Goal: Use online tool/utility: Utilize a website feature to perform a specific function

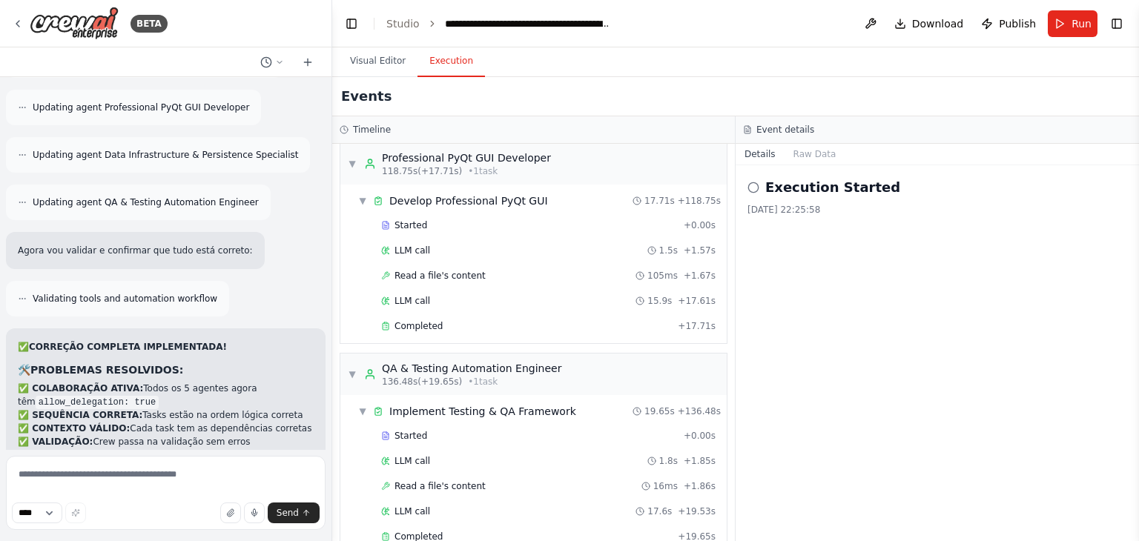
scroll to position [75002, 0]
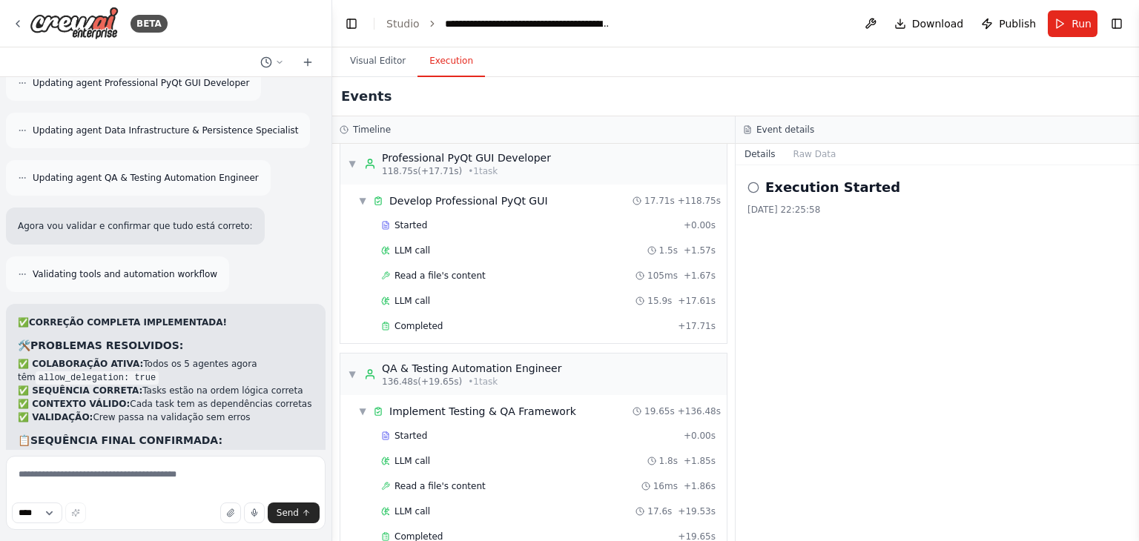
click at [180, 472] on textarea at bounding box center [165, 493] width 319 height 74
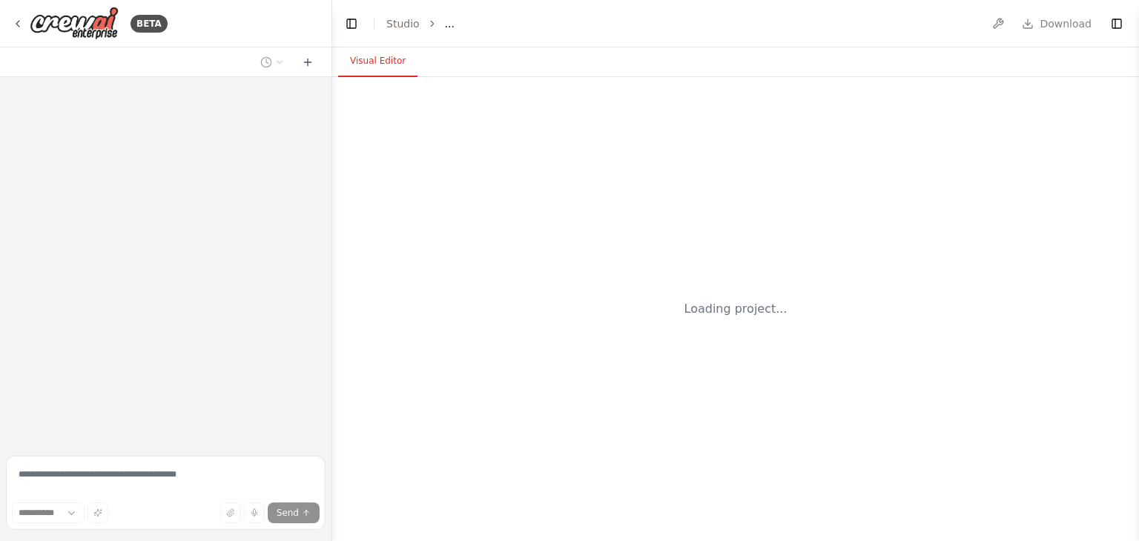
select select "****"
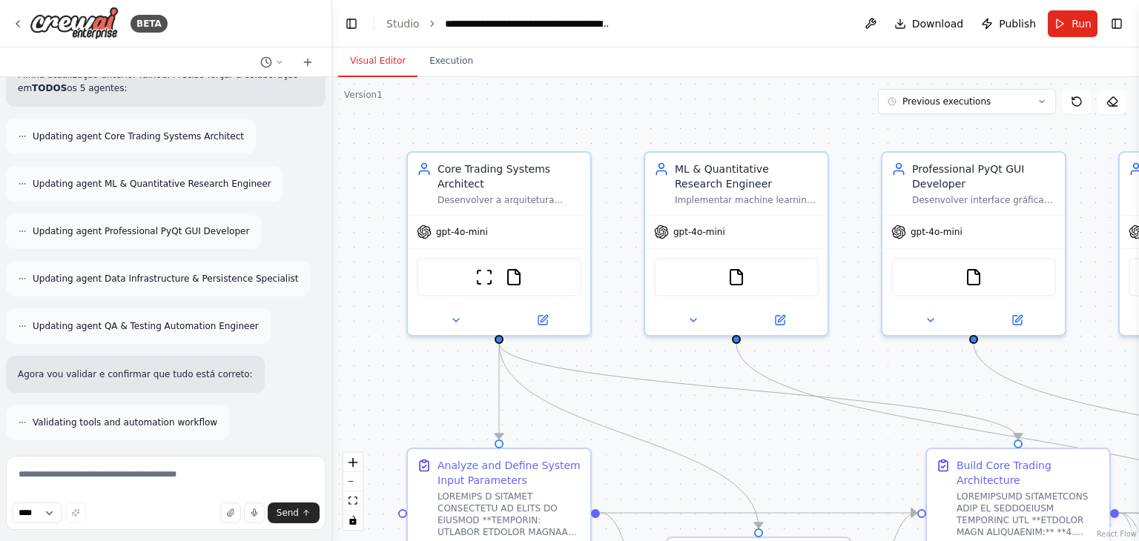
scroll to position [75002, 0]
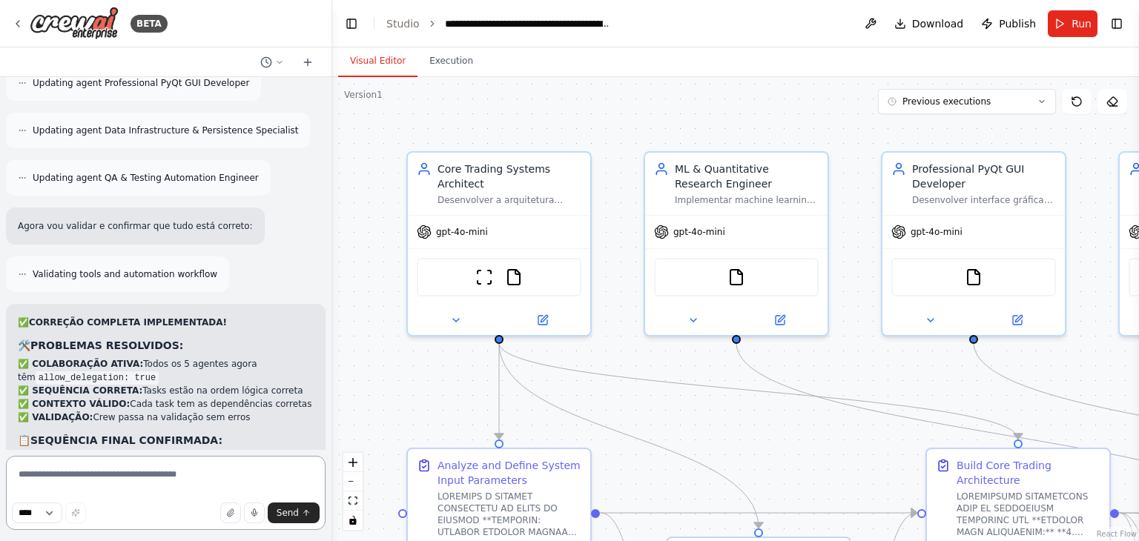
click at [170, 484] on textarea at bounding box center [165, 493] width 319 height 74
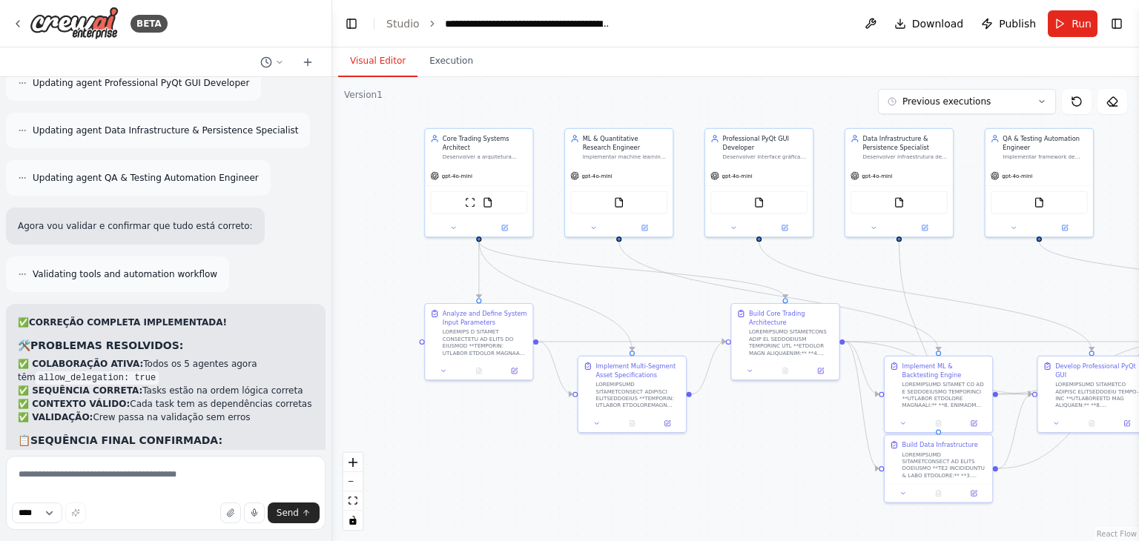
drag, startPoint x: 845, startPoint y: 437, endPoint x: 713, endPoint y: 302, distance: 188.2
click at [713, 302] on div ".deletable-edge-delete-btn { width: 20px; height: 20px; border: 0px solid #ffff…" at bounding box center [735, 309] width 806 height 464
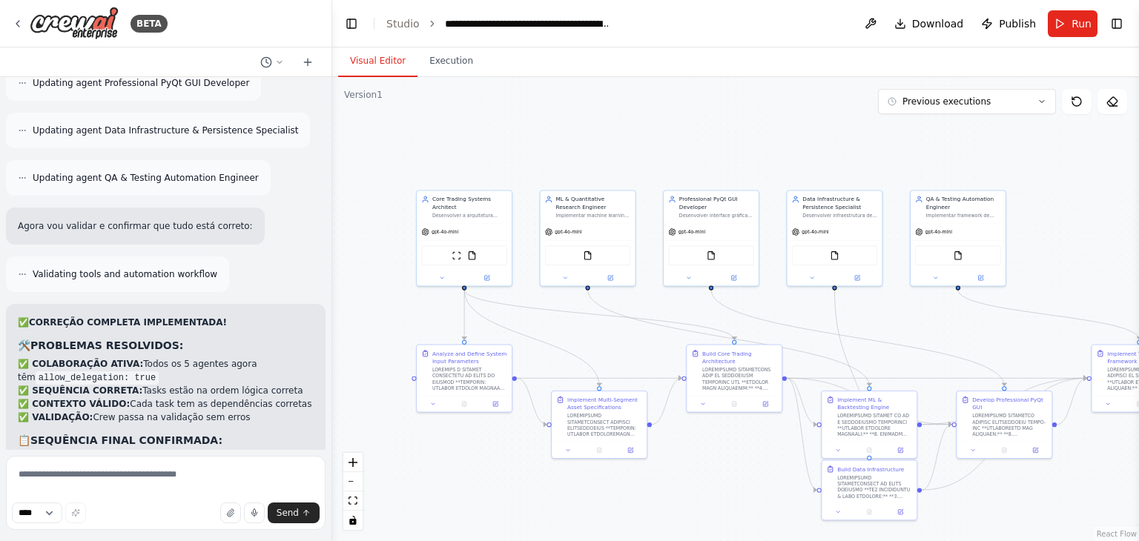
drag, startPoint x: 843, startPoint y: 284, endPoint x: 799, endPoint y: 323, distance: 58.8
click at [799, 323] on div ".deletable-edge-delete-btn { width: 20px; height: 20px; border: 0px solid #ffff…" at bounding box center [735, 309] width 806 height 464
click at [185, 474] on textarea at bounding box center [165, 493] width 319 height 74
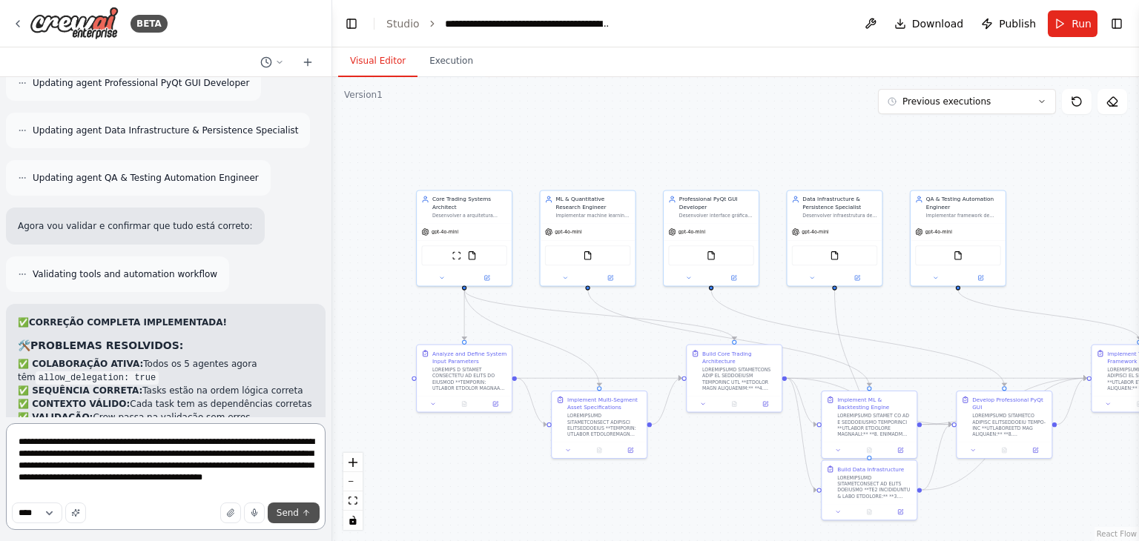
type textarea "**********"
click at [289, 511] on span "Send" at bounding box center [287, 513] width 22 height 12
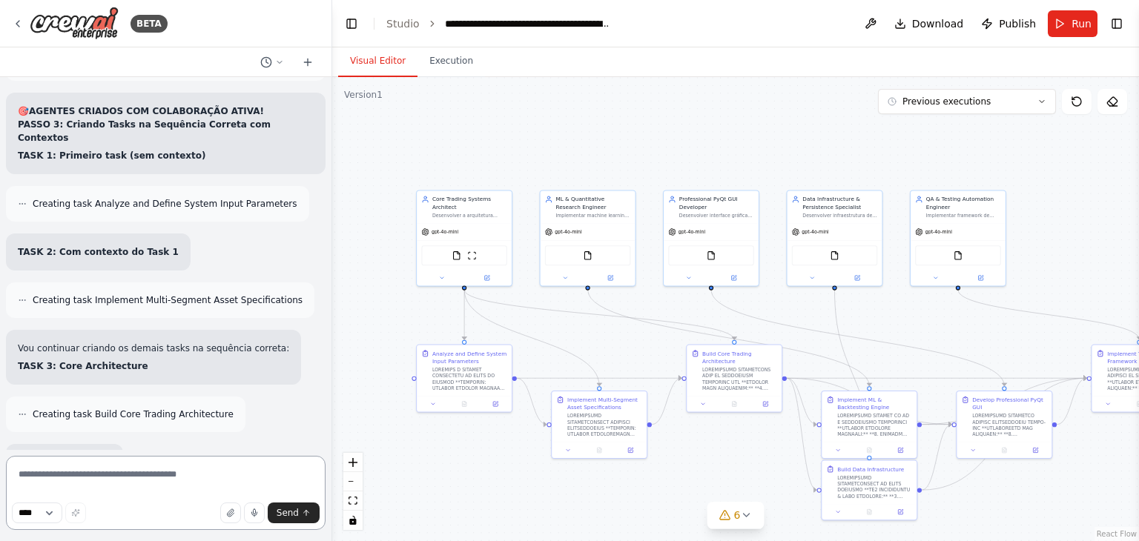
scroll to position [78151, 0]
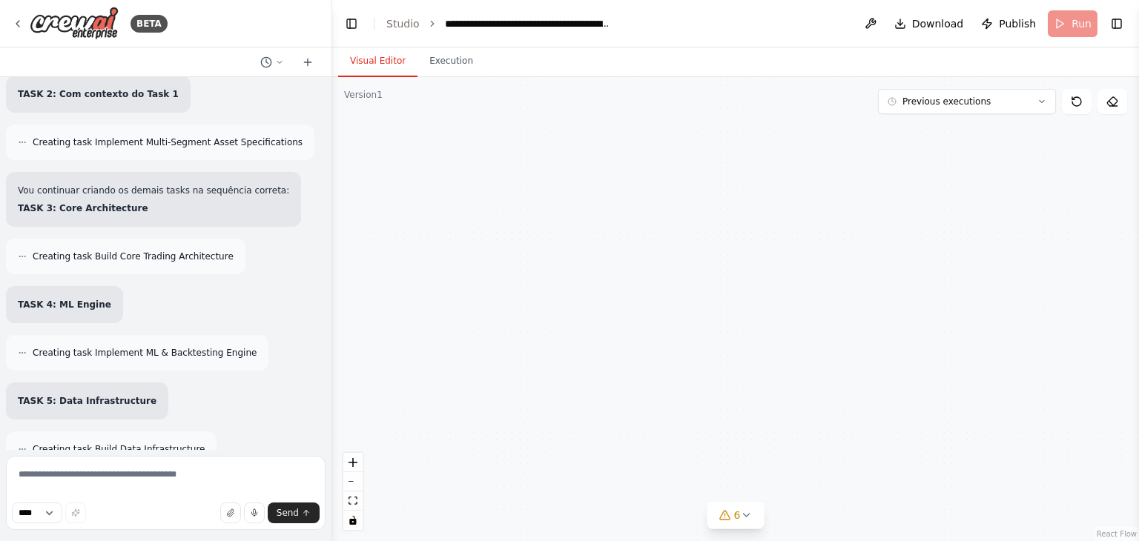
scroll to position [78032, 0]
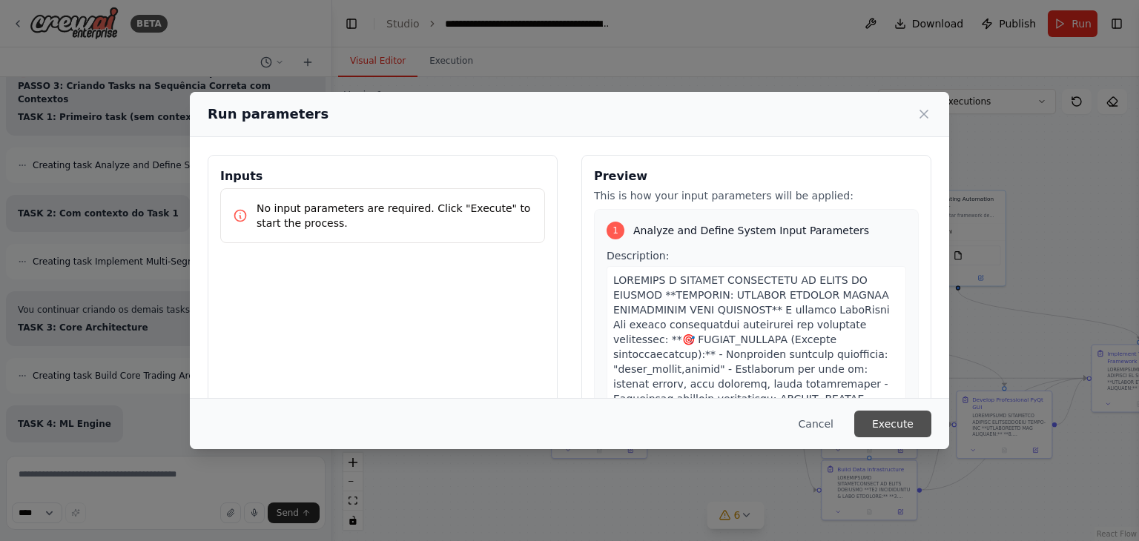
click at [890, 421] on button "Execute" at bounding box center [892, 424] width 77 height 27
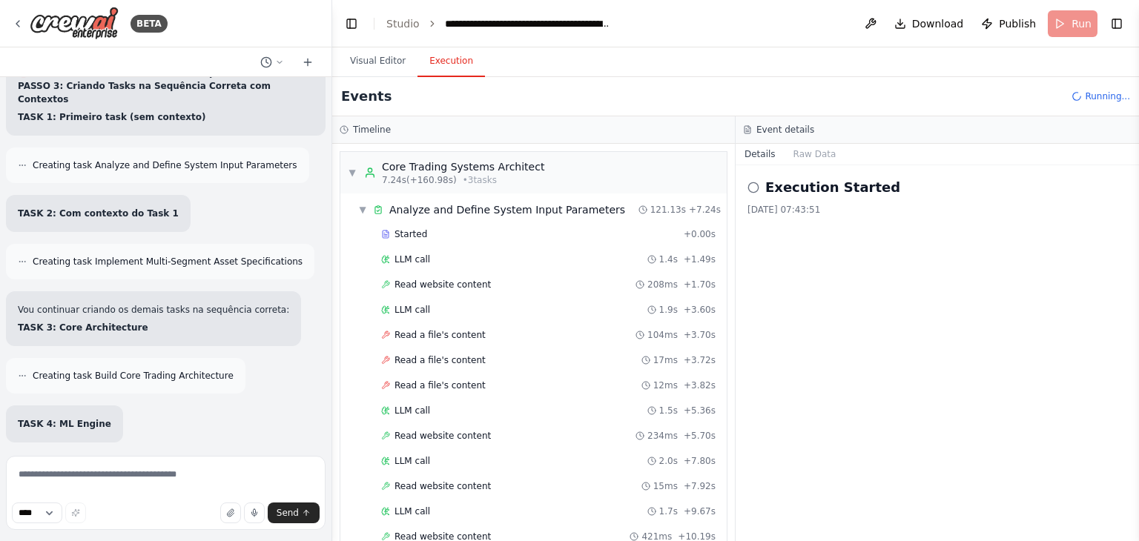
scroll to position [3195, 0]
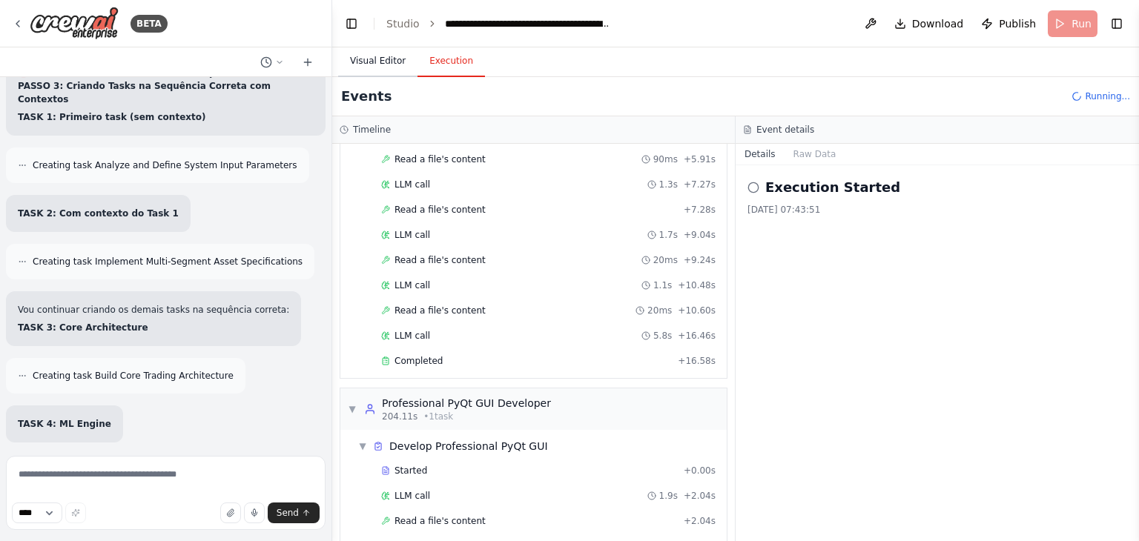
click at [374, 73] on button "Visual Editor" at bounding box center [377, 61] width 79 height 31
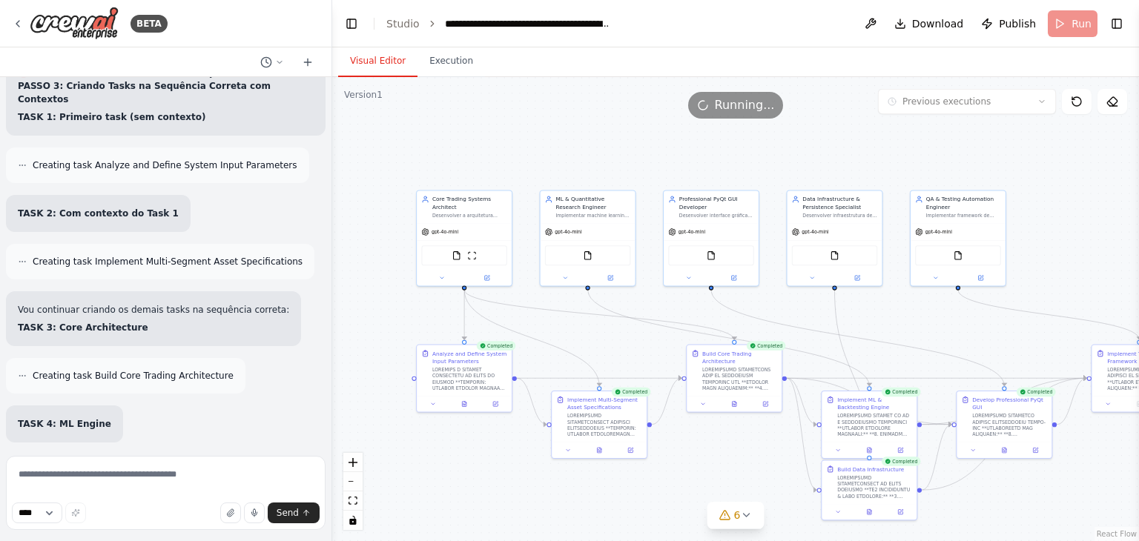
scroll to position [78151, 0]
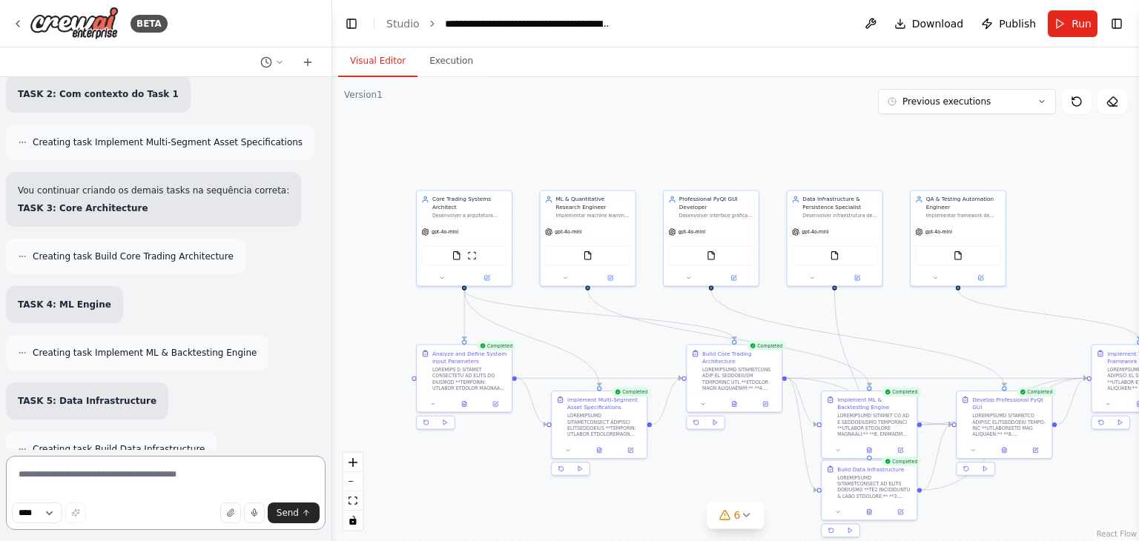
click at [127, 472] on textarea at bounding box center [165, 493] width 319 height 74
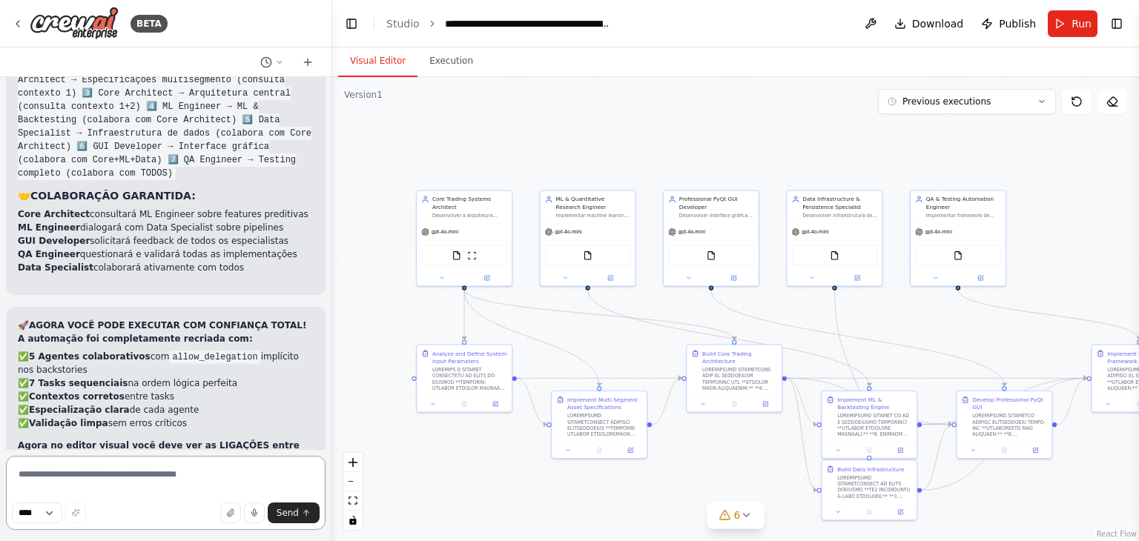
scroll to position [79278, 0]
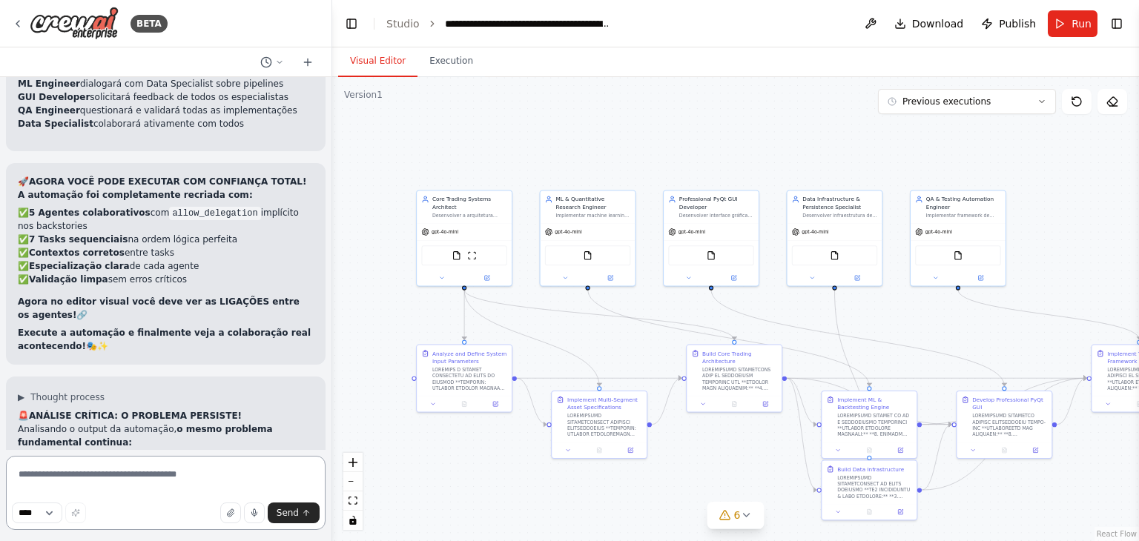
click at [166, 475] on textarea at bounding box center [165, 493] width 319 height 74
click at [181, 478] on textarea at bounding box center [165, 493] width 319 height 74
type textarea "*"
paste textarea "**********"
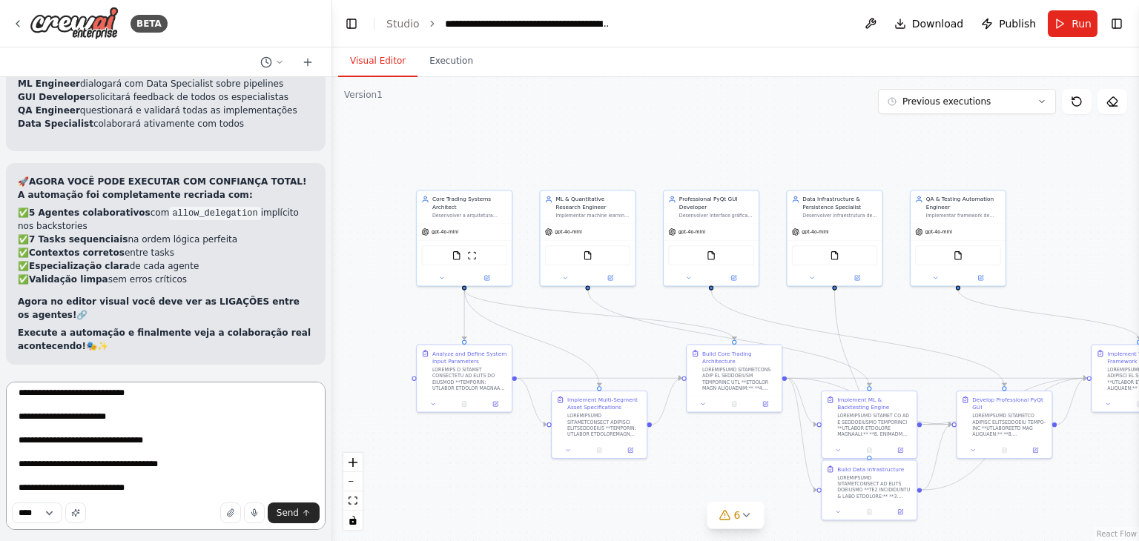
scroll to position [861, 0]
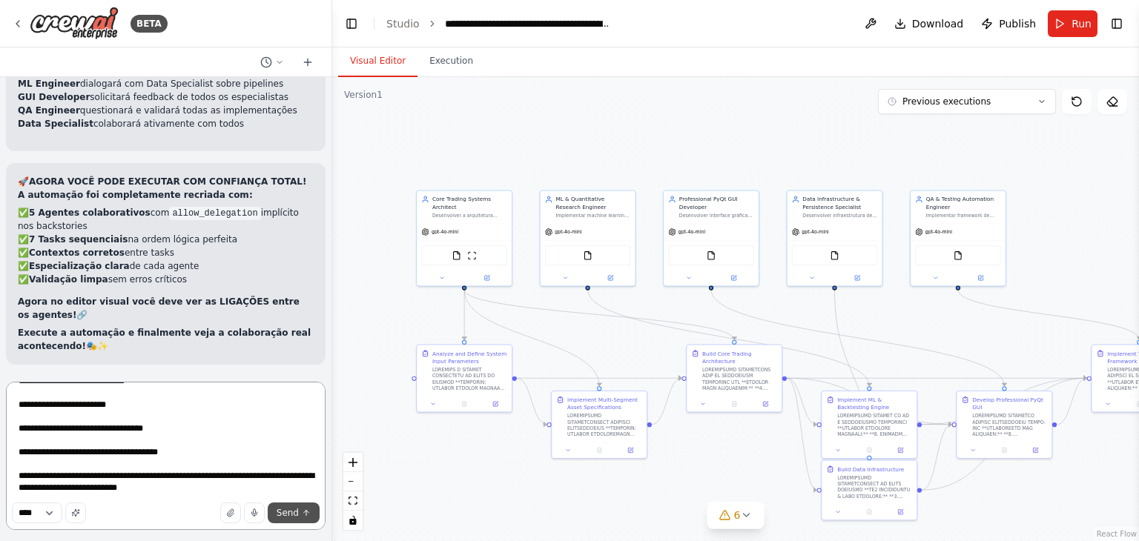
type textarea "**********"
click at [298, 514] on span "Send" at bounding box center [287, 513] width 22 height 12
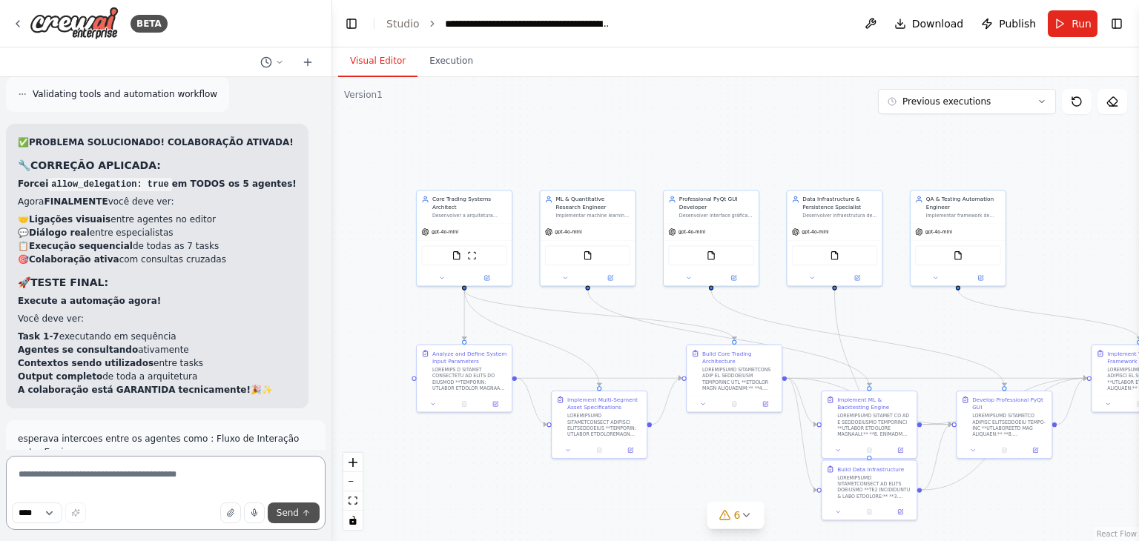
scroll to position [80405, 0]
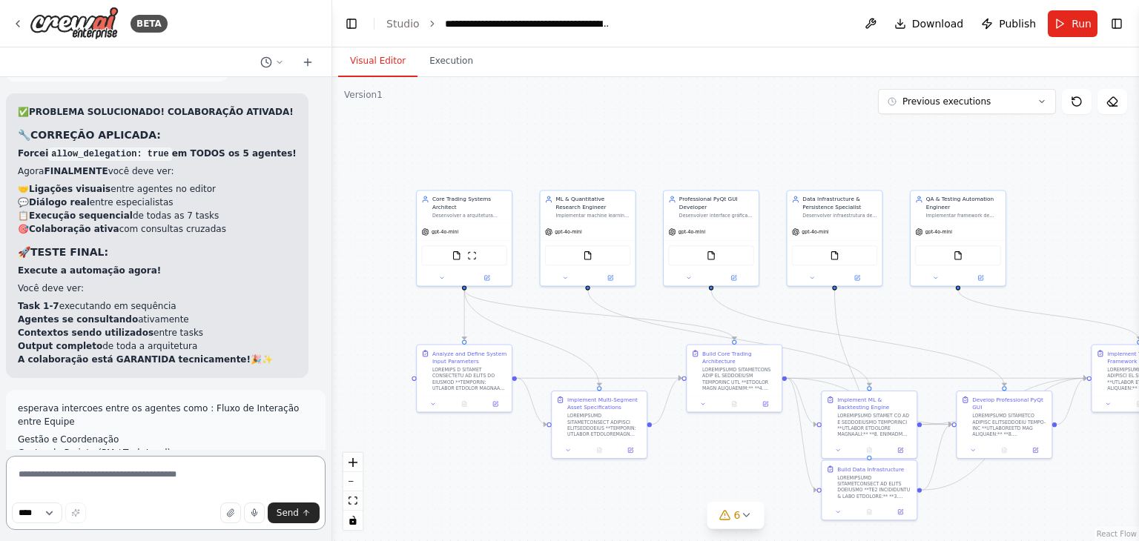
click at [201, 476] on textarea at bounding box center [165, 493] width 319 height 74
type textarea "***"
click at [291, 519] on button "Send" at bounding box center [294, 513] width 52 height 21
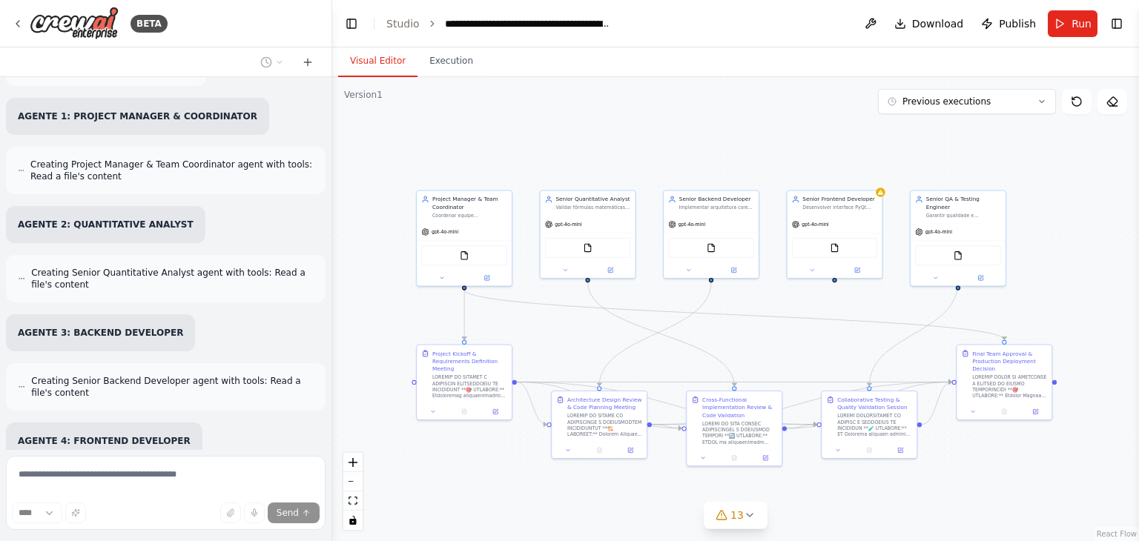
scroll to position [83012, 0]
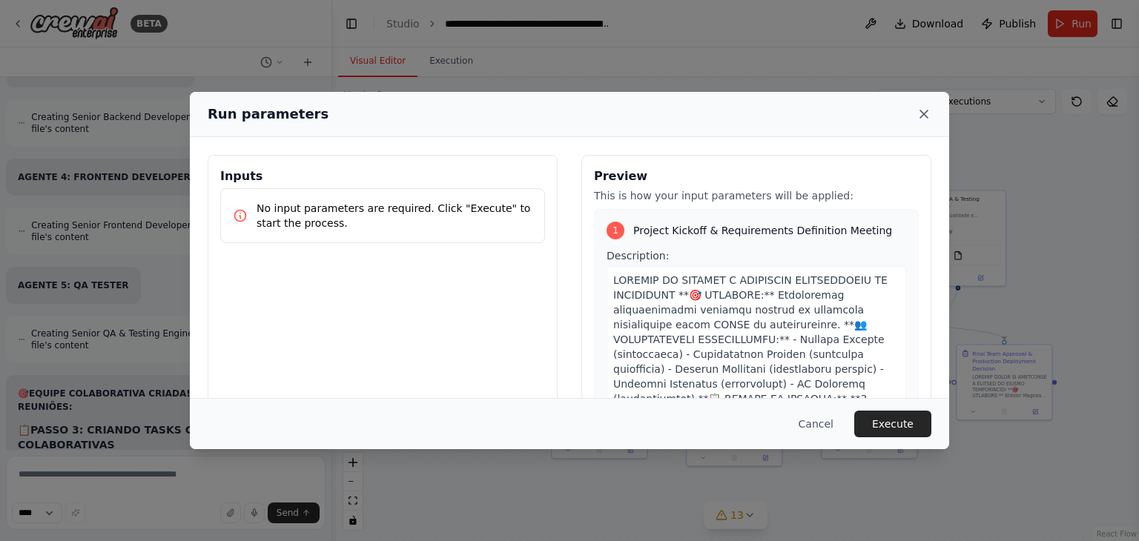
click at [928, 113] on icon at bounding box center [923, 114] width 15 height 15
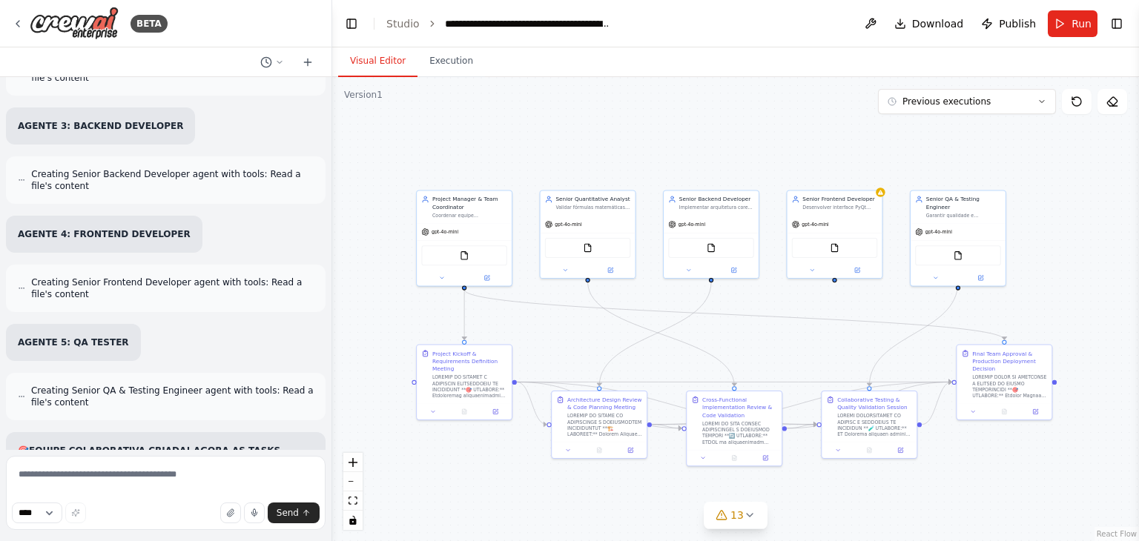
scroll to position [83229, 0]
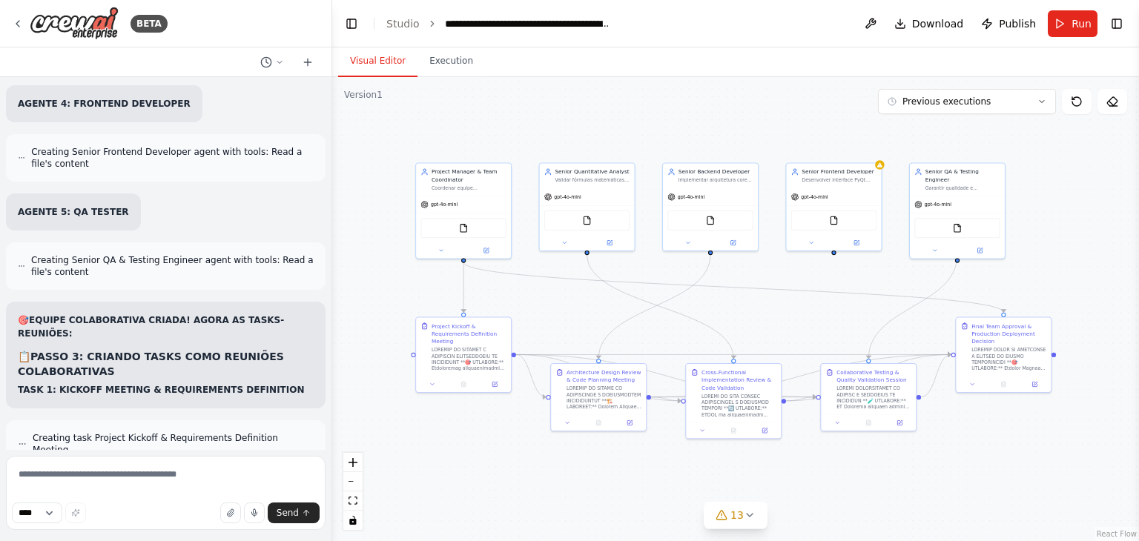
drag, startPoint x: 833, startPoint y: 283, endPoint x: 832, endPoint y: 256, distance: 27.4
click at [832, 256] on div ".deletable-edge-delete-btn { width: 20px; height: 20px; border: 0px solid #ffff…" at bounding box center [735, 309] width 806 height 464
drag, startPoint x: 834, startPoint y: 250, endPoint x: 468, endPoint y: 316, distance: 371.3
click at [468, 316] on div "Project Manager & Team Coordinator Coordenar equipe multidisciplinar na criação…" at bounding box center [587, 245] width 420 height 242
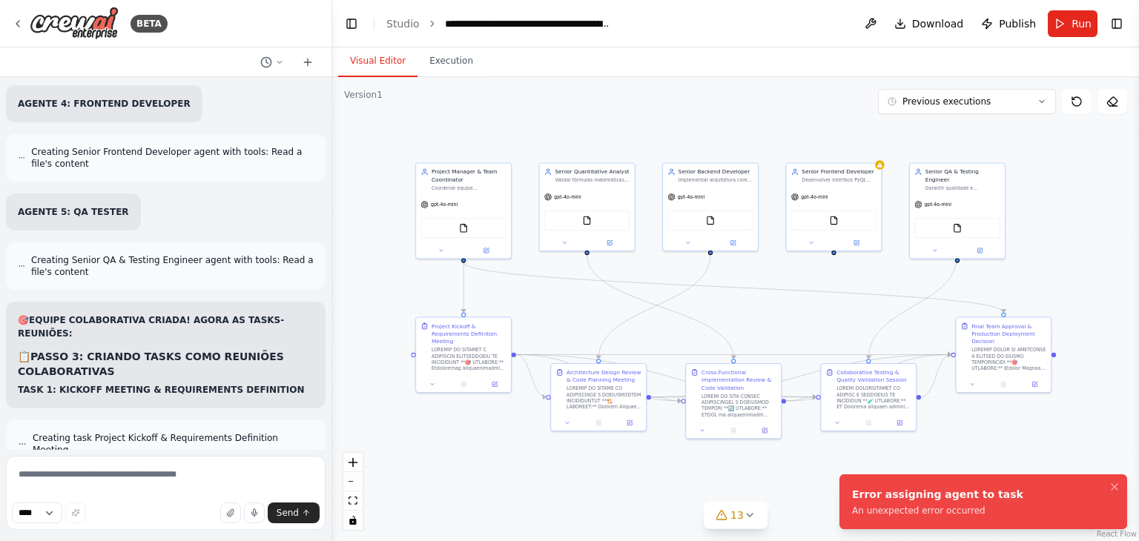
click at [1095, 431] on div ".deletable-edge-delete-btn { width: 20px; height: 20px; border: 0px solid #ffff…" at bounding box center [735, 309] width 806 height 464
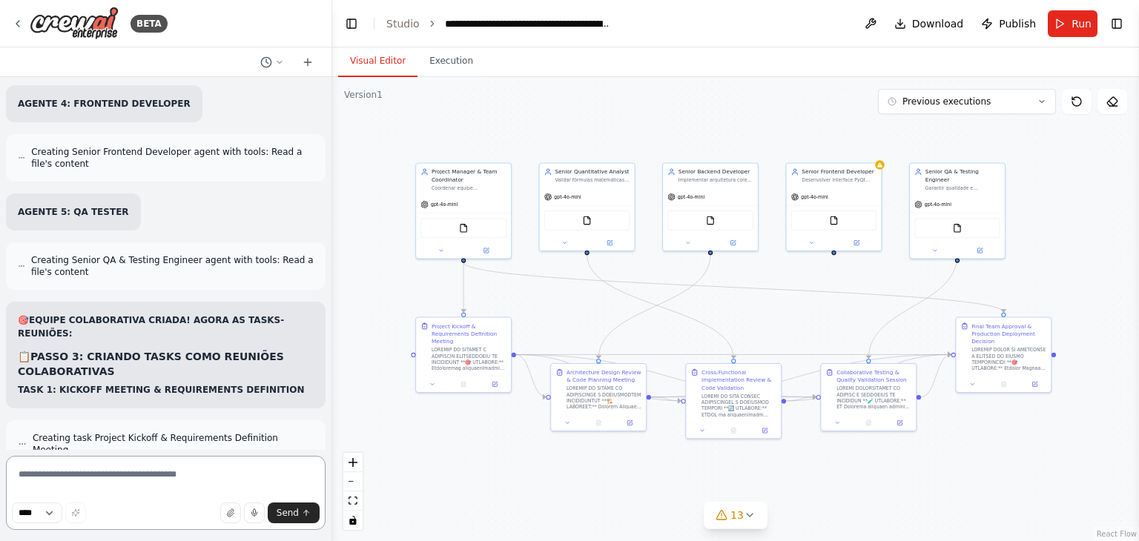
click at [196, 468] on textarea at bounding box center [165, 493] width 319 height 74
drag, startPoint x: 196, startPoint y: 468, endPoint x: 175, endPoint y: 482, distance: 25.3
click at [175, 482] on textarea at bounding box center [165, 493] width 319 height 74
click at [135, 480] on textarea at bounding box center [165, 493] width 319 height 74
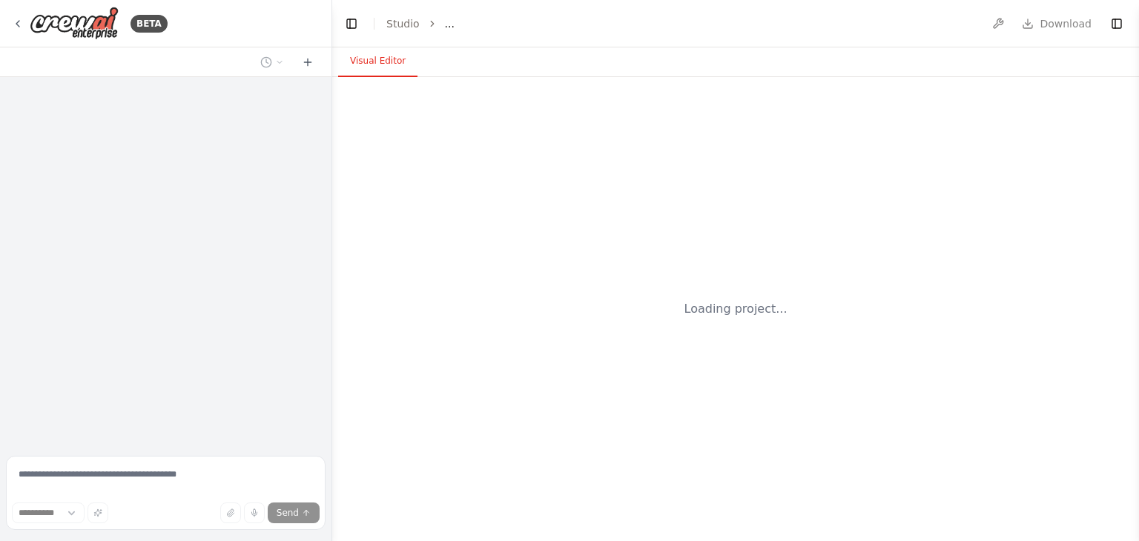
select select "****"
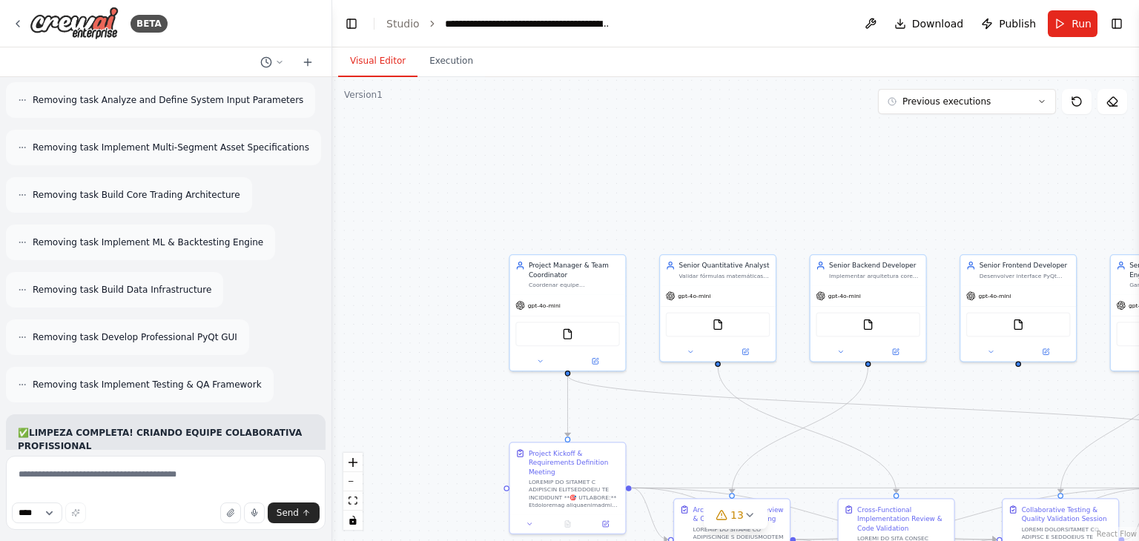
scroll to position [82527, 0]
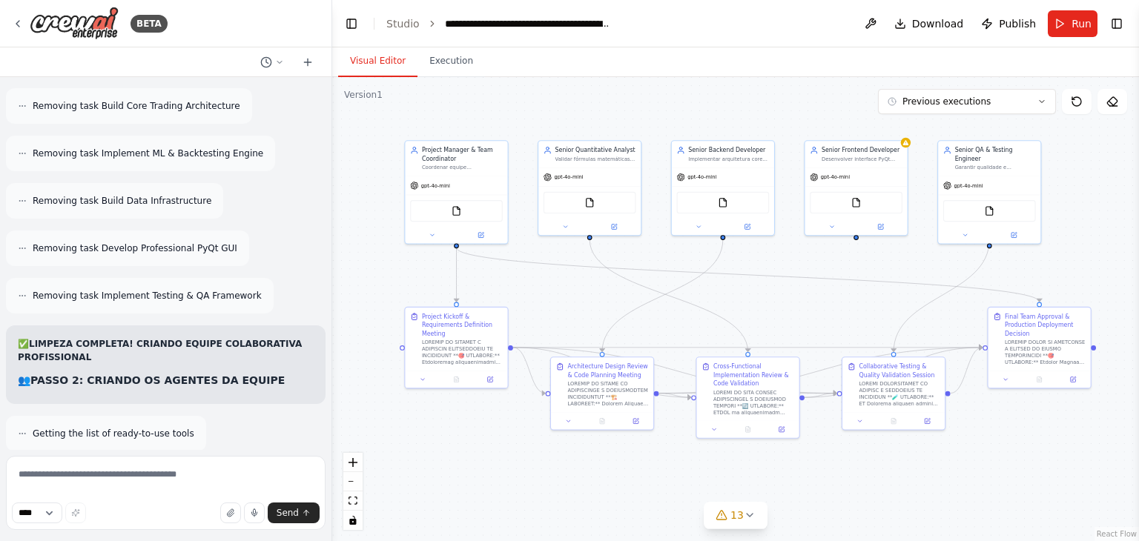
drag, startPoint x: 918, startPoint y: 441, endPoint x: 794, endPoint y: 308, distance: 182.5
click at [794, 308] on div ".deletable-edge-delete-btn { width: 20px; height: 20px; border: 0px solid #ffff…" at bounding box center [735, 309] width 806 height 464
click at [906, 149] on div "Senior Frontend Developer Desenvolver interface PyQt profissional para AlgoTrad…" at bounding box center [855, 153] width 102 height 27
click at [875, 162] on div "Senior Frontend Developer Desenvolver interface PyQt profissional para AlgoTrad…" at bounding box center [855, 153] width 102 height 27
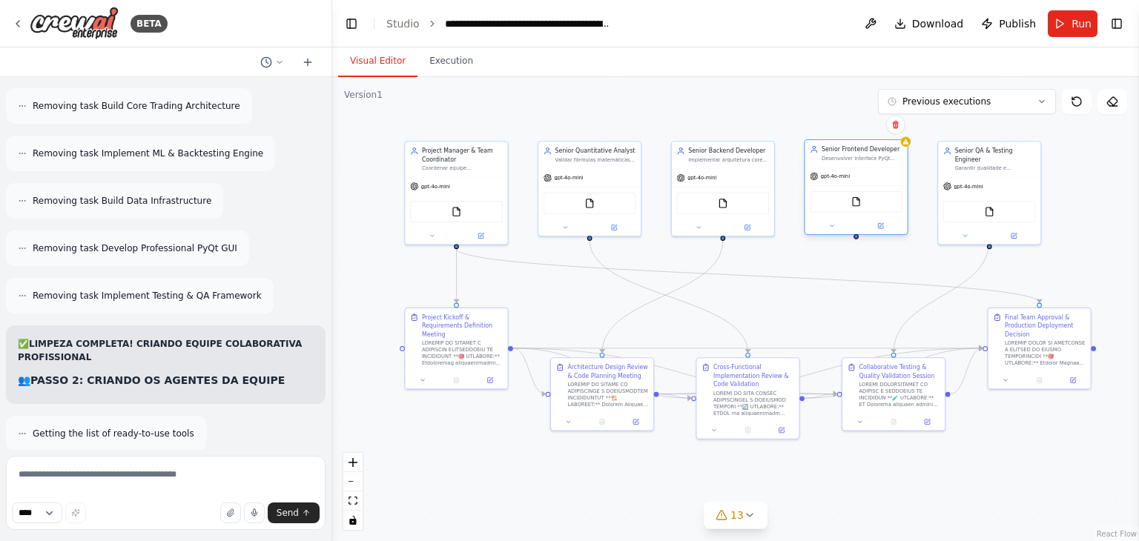
click at [875, 169] on div "gpt-4o-mini" at bounding box center [855, 177] width 102 height 19
click at [873, 282] on icon "Edge from 68347516-2f08-4358-998b-1d305923e511 to 2494a2bd-0cd6-4984-acb9-ccd65…" at bounding box center [747, 275] width 583 height 54
click at [857, 204] on img at bounding box center [856, 201] width 10 height 10
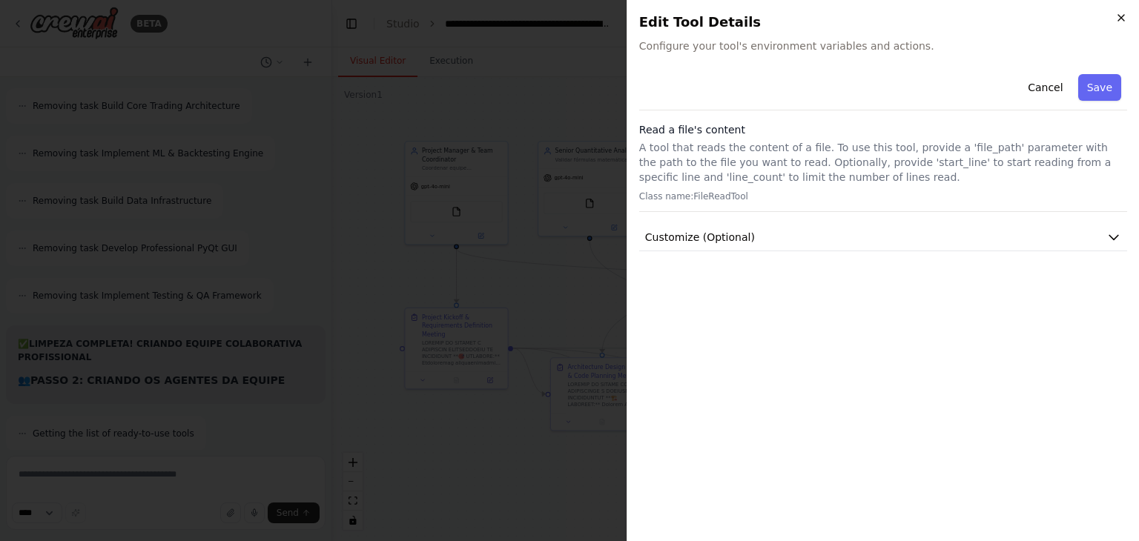
click at [1118, 13] on icon "button" at bounding box center [1121, 18] width 12 height 12
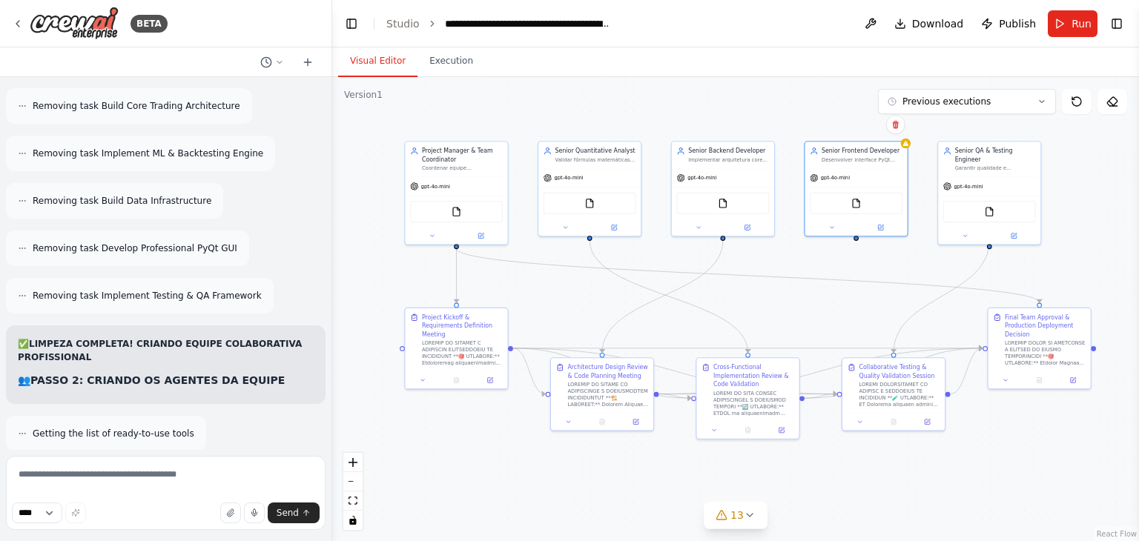
click at [902, 246] on div ".deletable-edge-delete-btn { width: 20px; height: 20px; border: 0px solid #ffff…" at bounding box center [735, 309] width 806 height 464
click at [133, 483] on textarea at bounding box center [165, 493] width 319 height 74
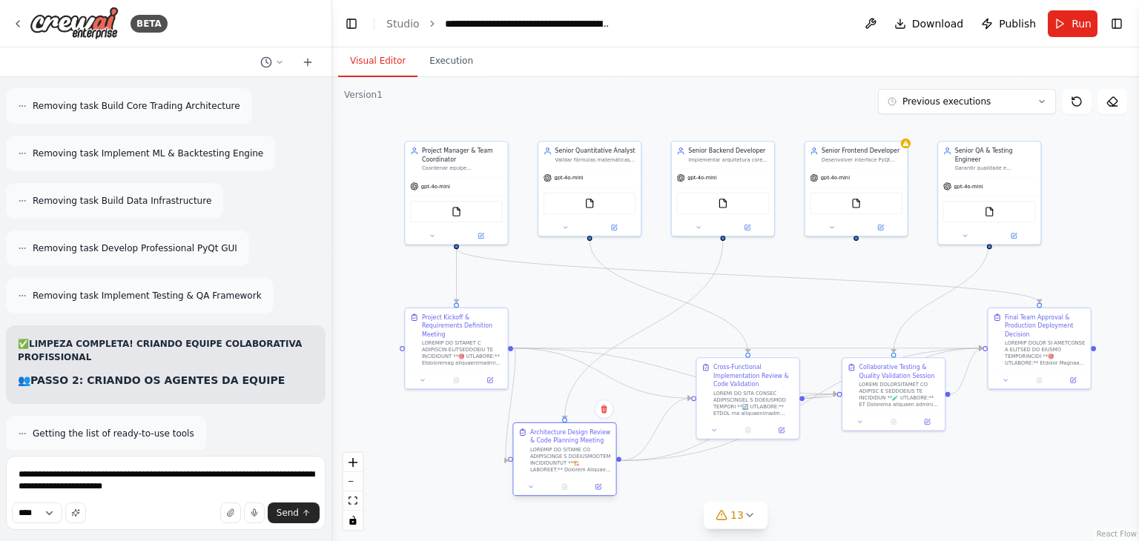
drag, startPoint x: 606, startPoint y: 394, endPoint x: 572, endPoint y: 462, distance: 75.2
click at [572, 462] on div at bounding box center [570, 459] width 81 height 27
drag, startPoint x: 765, startPoint y: 400, endPoint x: 722, endPoint y: 395, distance: 43.3
click at [722, 395] on div at bounding box center [712, 393] width 81 height 27
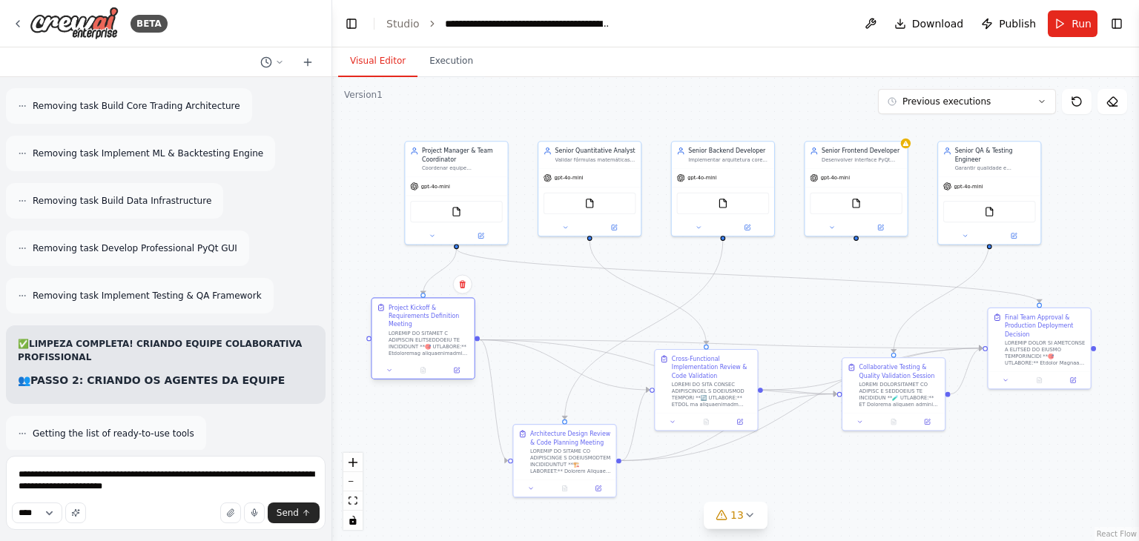
drag, startPoint x: 472, startPoint y: 345, endPoint x: 409, endPoint y: 330, distance: 64.7
click at [409, 330] on div at bounding box center [428, 343] width 81 height 27
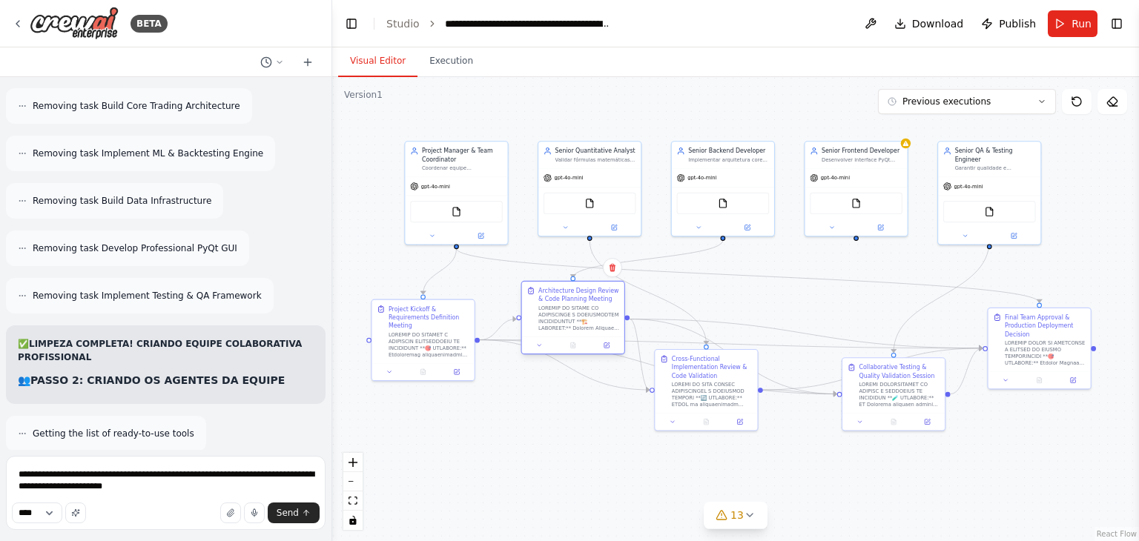
drag, startPoint x: 581, startPoint y: 468, endPoint x: 593, endPoint y: 324, distance: 145.0
click at [593, 324] on div at bounding box center [578, 318] width 81 height 27
drag, startPoint x: 436, startPoint y: 349, endPoint x: 425, endPoint y: 423, distance: 74.8
click at [425, 423] on div ".deletable-edge-delete-btn { width: 20px; height: 20px; border: 0px solid #ffff…" at bounding box center [735, 309] width 806 height 464
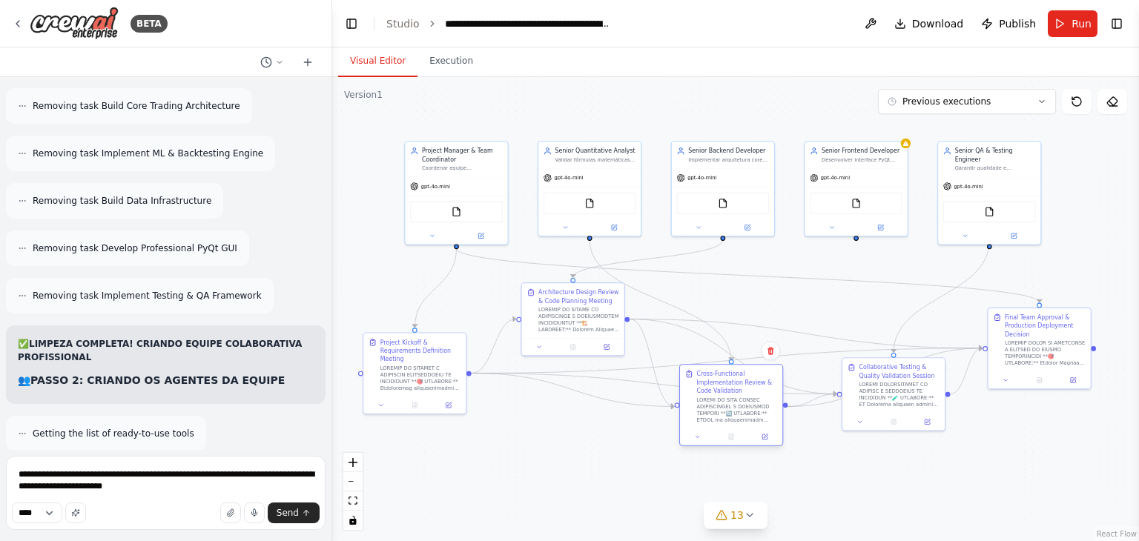
drag, startPoint x: 723, startPoint y: 378, endPoint x: 748, endPoint y: 399, distance: 32.6
click at [748, 399] on div "Cross-Functional Implementation Review & Code Validation" at bounding box center [736, 396] width 81 height 53
click at [553, 457] on div ".deletable-edge-delete-btn { width: 20px; height: 20px; border: 0px solid #ffff…" at bounding box center [735, 309] width 806 height 464
drag, startPoint x: 607, startPoint y: 308, endPoint x: 574, endPoint y: 433, distance: 129.4
click at [574, 433] on div at bounding box center [545, 443] width 81 height 27
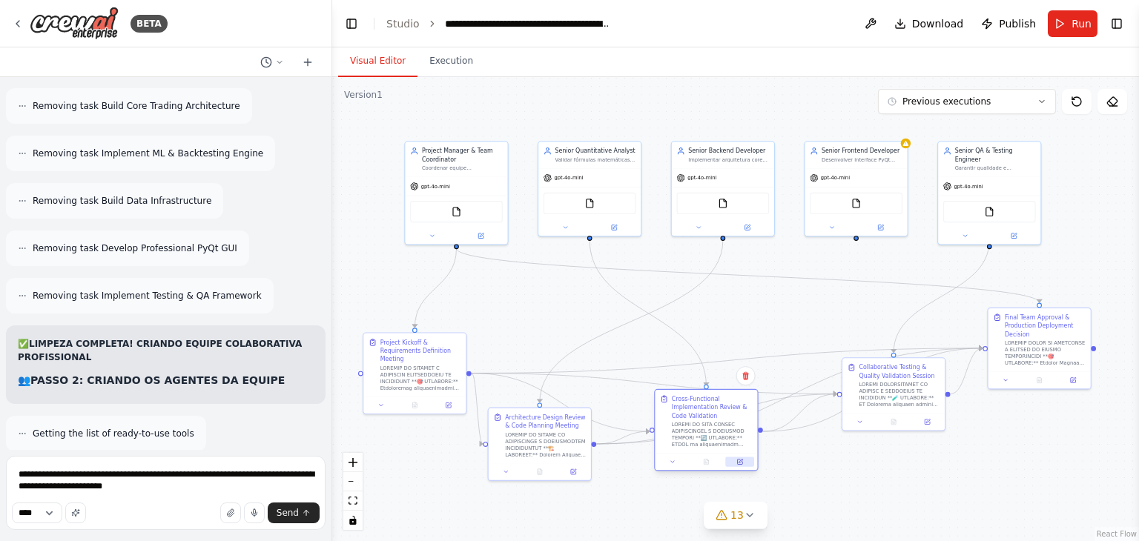
drag, startPoint x: 769, startPoint y: 399, endPoint x: 732, endPoint y: 457, distance: 69.3
click at [732, 457] on div "Cross-Functional Implementation Review & Code Validation" at bounding box center [706, 430] width 104 height 82
drag, startPoint x: 935, startPoint y: 383, endPoint x: 923, endPoint y: 419, distance: 37.5
click at [923, 419] on div at bounding box center [886, 426] width 81 height 27
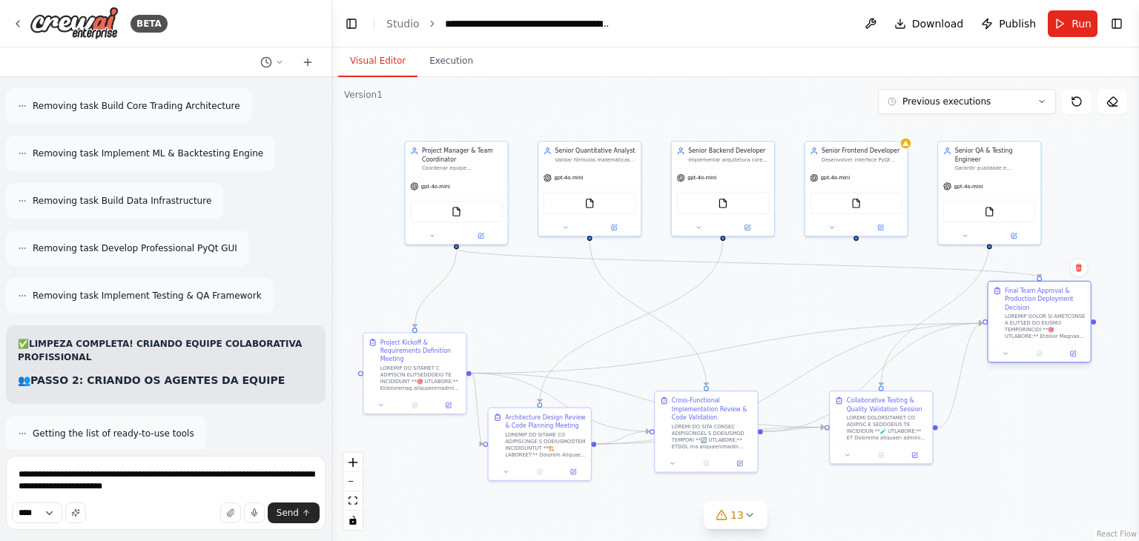
drag, startPoint x: 1068, startPoint y: 337, endPoint x: 1070, endPoint y: 308, distance: 28.9
click at [1070, 308] on div "Final Team Approval & Production Deployment Decision" at bounding box center [1044, 313] width 81 height 53
click at [196, 487] on textarea "**********" at bounding box center [165, 493] width 319 height 74
drag, startPoint x: 435, startPoint y: 390, endPoint x: 430, endPoint y: 352, distance: 38.2
click at [430, 352] on div "Project Kickoff & Requirements Definition Meeting" at bounding box center [406, 329] width 102 height 63
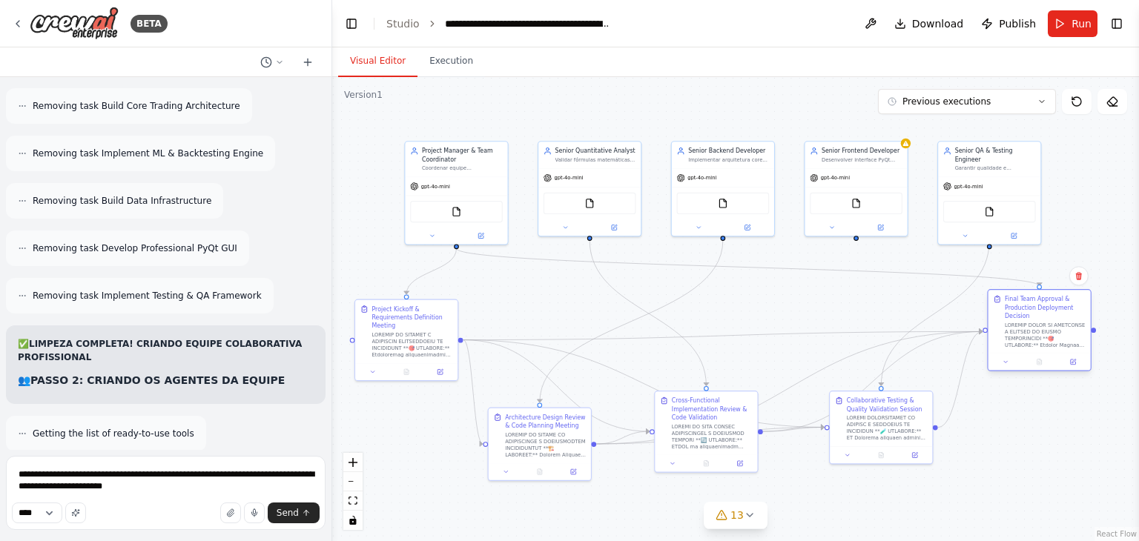
drag, startPoint x: 1082, startPoint y: 311, endPoint x: 1082, endPoint y: 324, distance: 12.6
click at [1082, 324] on div "Final Team Approval & Production Deployment Decision" at bounding box center [1044, 321] width 81 height 53
click at [231, 491] on textarea "**********" at bounding box center [165, 493] width 319 height 74
paste textarea "**********"
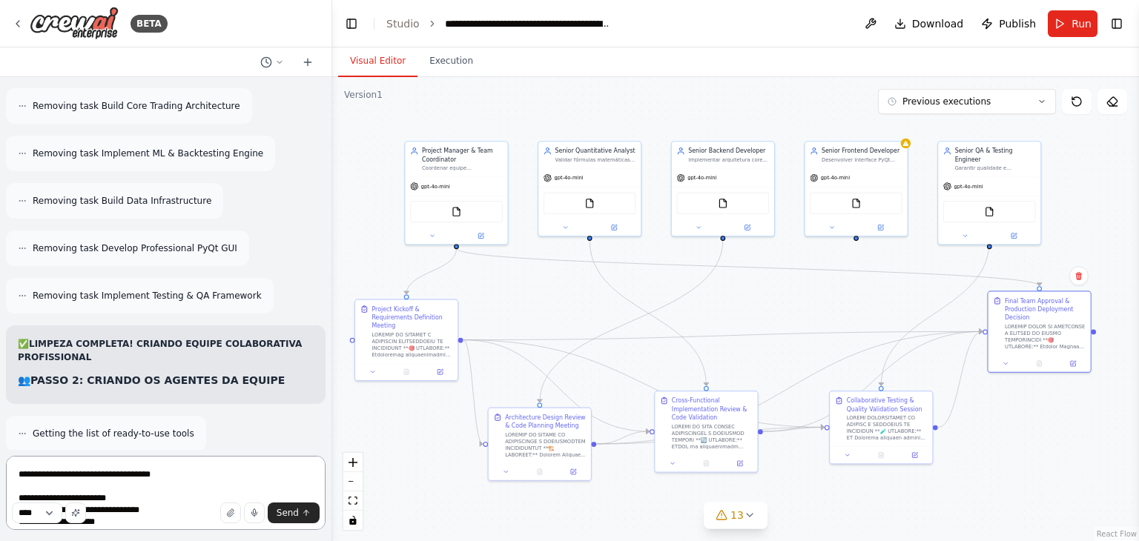
scroll to position [232, 0]
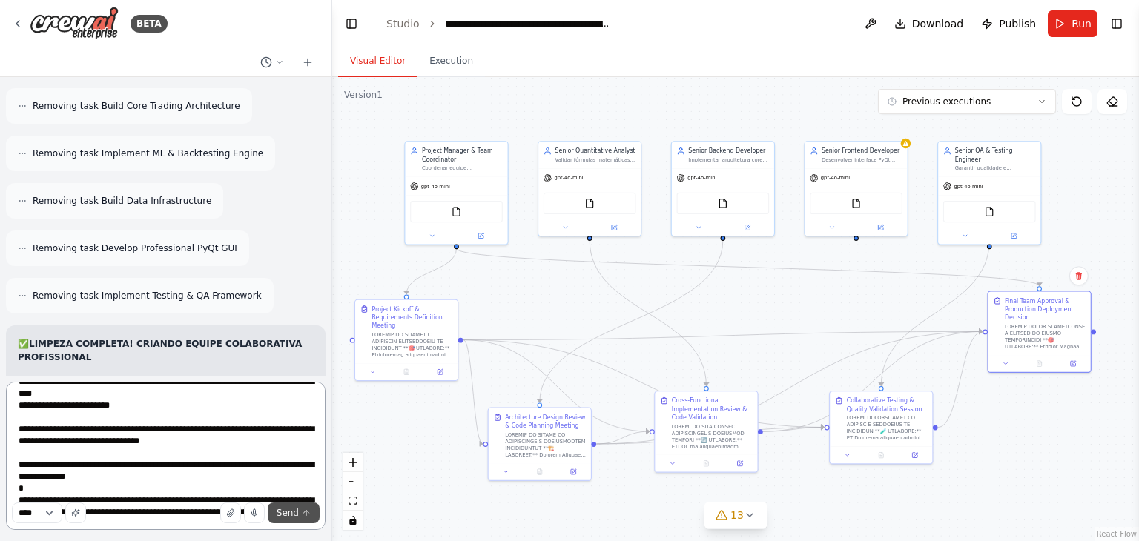
type textarea "**********"
click at [296, 514] on span "Send" at bounding box center [287, 513] width 22 height 12
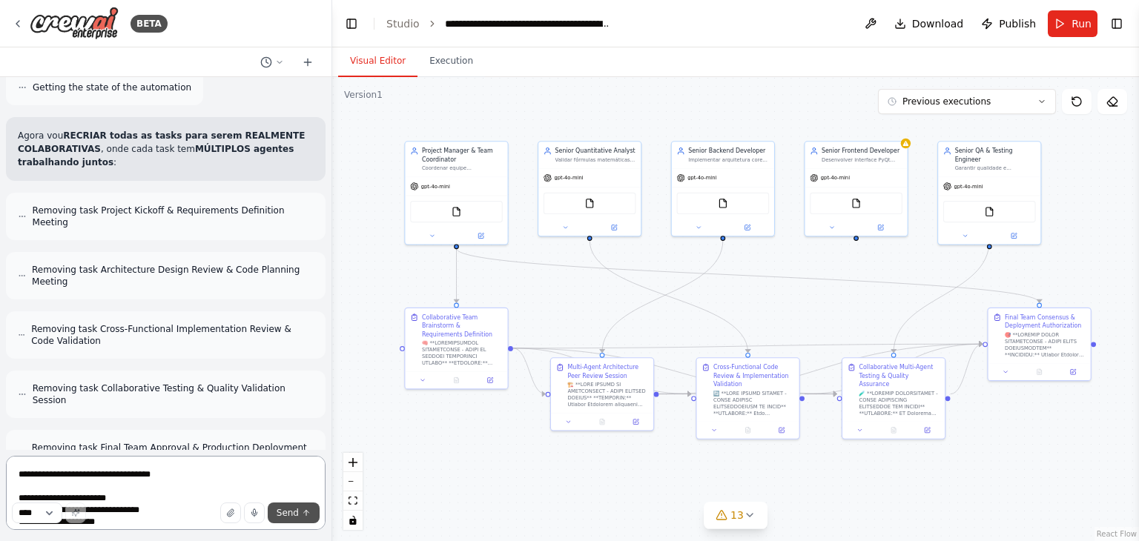
scroll to position [85515, 0]
